Goal: Navigation & Orientation: Find specific page/section

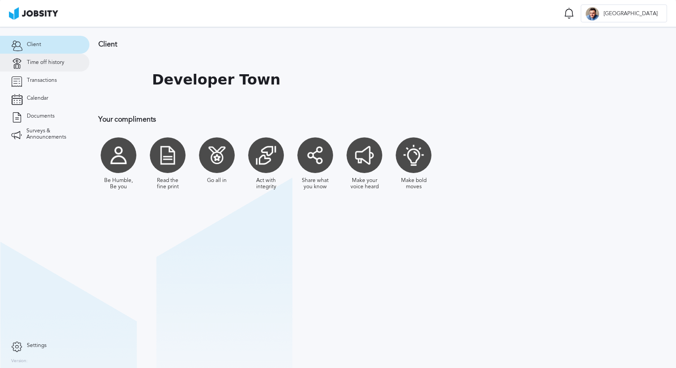
click at [58, 58] on link "Time off history" at bounding box center [44, 63] width 89 height 18
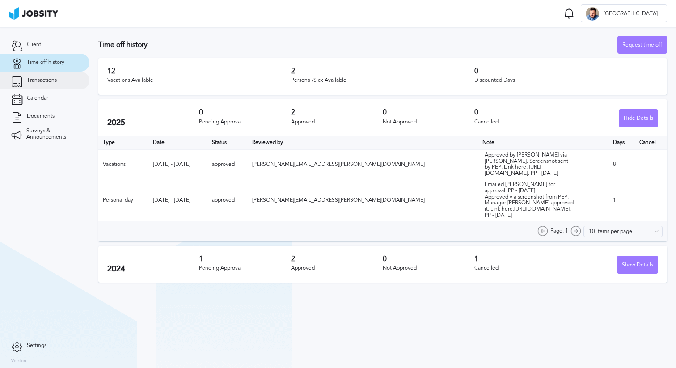
click at [56, 82] on span "Transactions" at bounding box center [42, 80] width 30 height 6
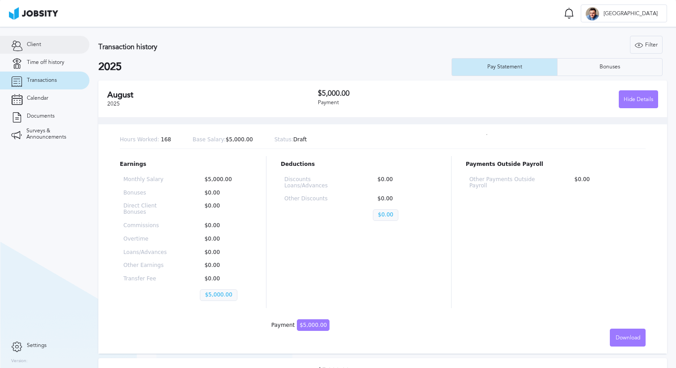
click at [53, 44] on link "Client" at bounding box center [44, 45] width 89 height 18
